Goal: Transaction & Acquisition: Purchase product/service

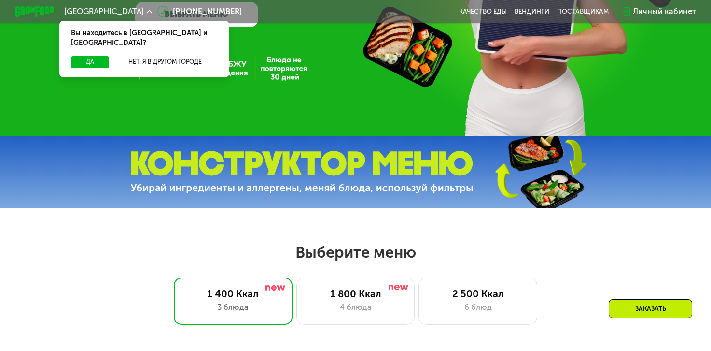
scroll to position [152, 0]
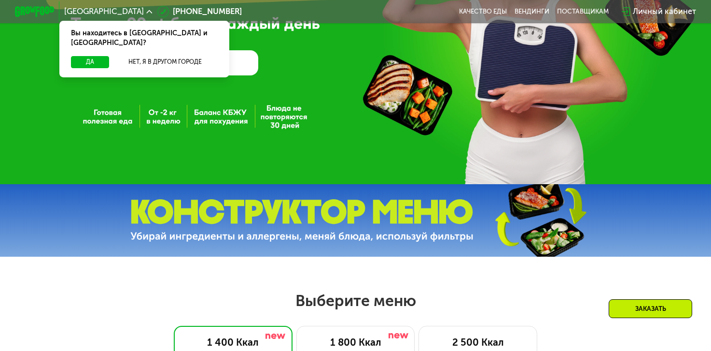
click at [219, 59] on div "Да Нет, я в другом городе" at bounding box center [144, 66] width 174 height 21
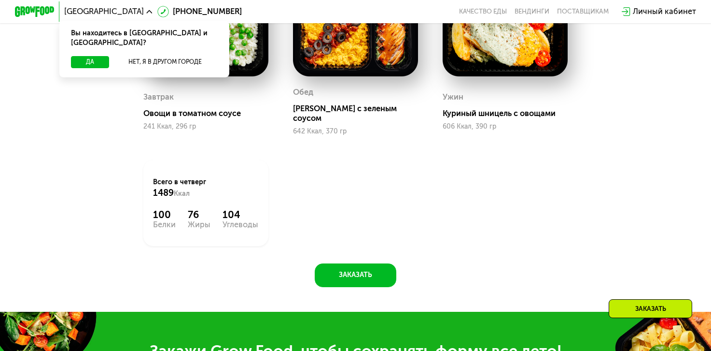
scroll to position [773, 0]
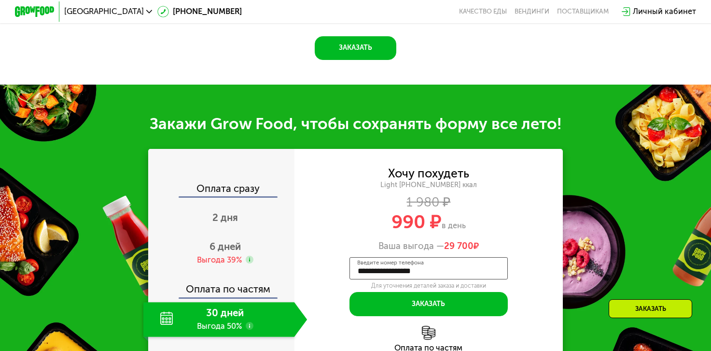
scroll to position [806, 0]
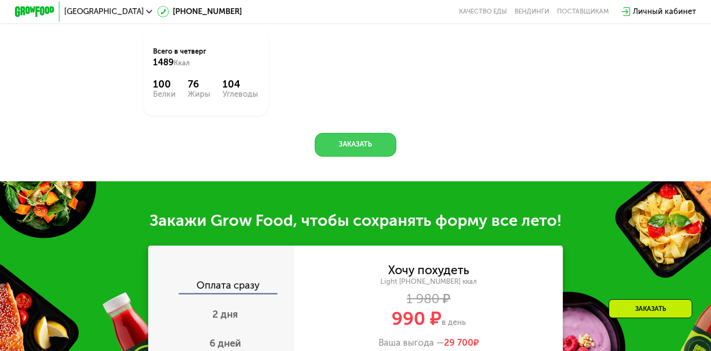
type input "**********"
click at [350, 141] on button "Заказать" at bounding box center [356, 145] width 82 height 24
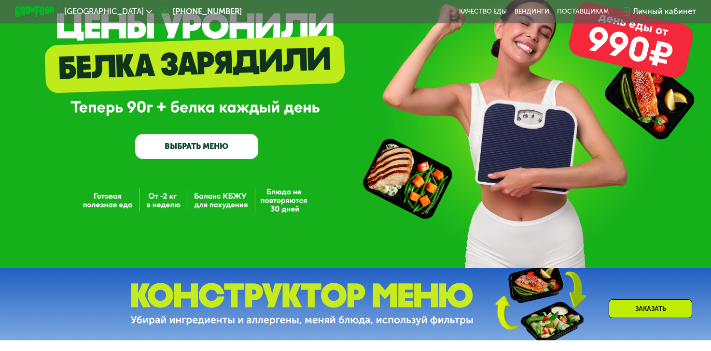
scroll to position [20, 0]
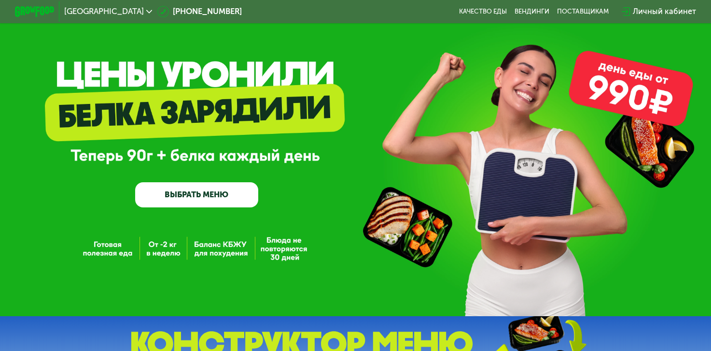
click at [189, 197] on link "ВЫБРАТЬ МЕНЮ" at bounding box center [196, 194] width 123 height 25
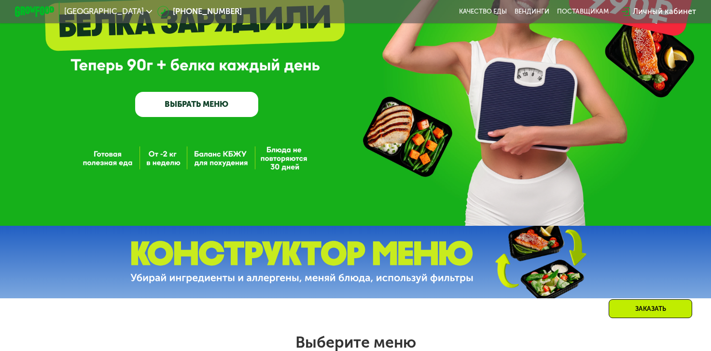
scroll to position [62, 0]
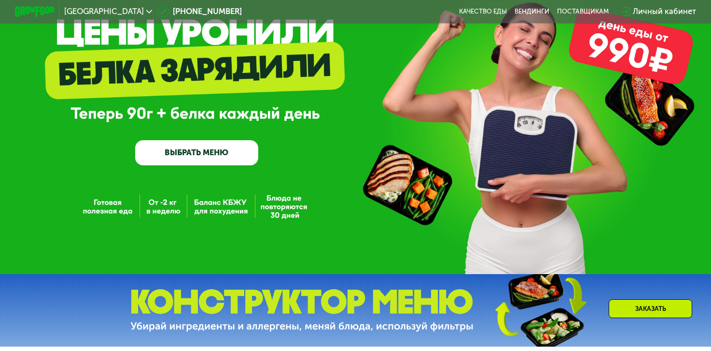
click at [179, 155] on link "ВЫБРАТЬ МЕНЮ" at bounding box center [196, 152] width 123 height 25
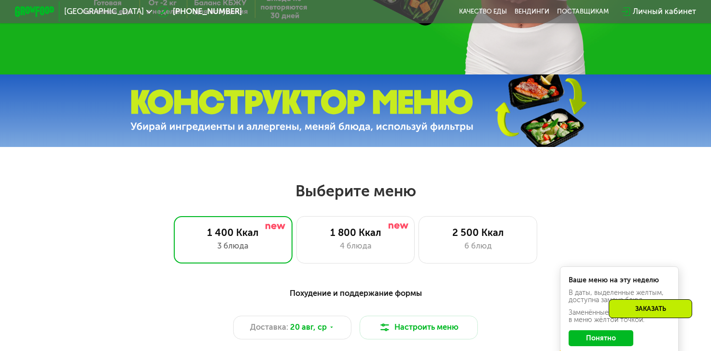
scroll to position [165, 0]
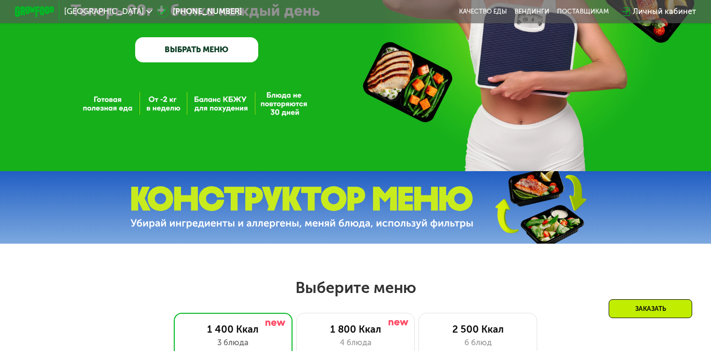
click at [210, 56] on link "ВЫБРАТЬ МЕНЮ" at bounding box center [196, 49] width 123 height 25
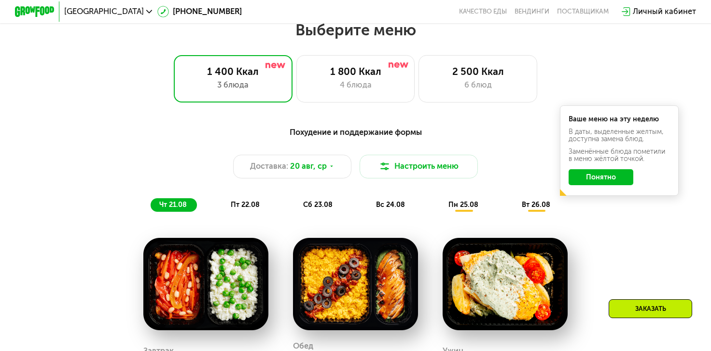
scroll to position [423, 0]
